Goal: Download file/media

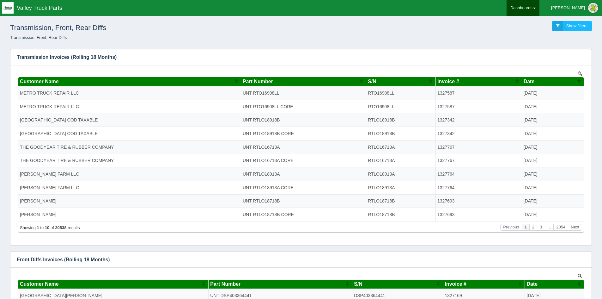
click at [539, 7] on link "Dashboards" at bounding box center [523, 8] width 33 height 16
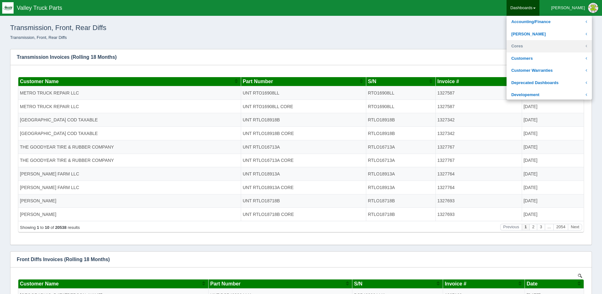
click at [547, 44] on link "Cores" at bounding box center [549, 46] width 85 height 12
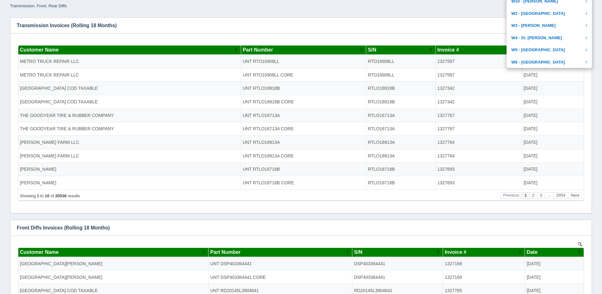
scroll to position [536, 0]
click at [561, 79] on link "Transmission, Front, Rear Diffs" at bounding box center [549, 85] width 85 height 12
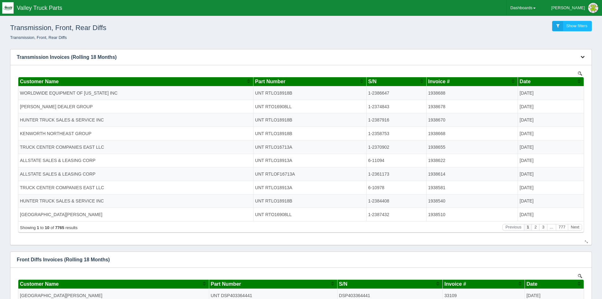
click at [582, 56] on icon "button" at bounding box center [583, 57] width 4 height 4
click at [549, 64] on link "Download CSV" at bounding box center [561, 66] width 51 height 9
